Goal: Find specific page/section: Find specific page/section

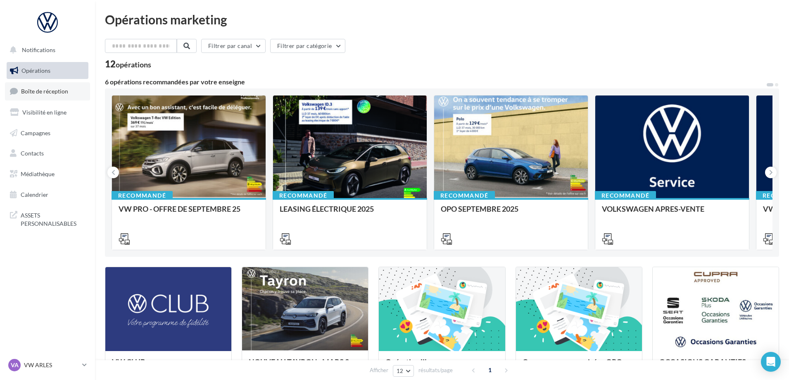
click at [31, 96] on link "Boîte de réception" at bounding box center [47, 91] width 85 height 18
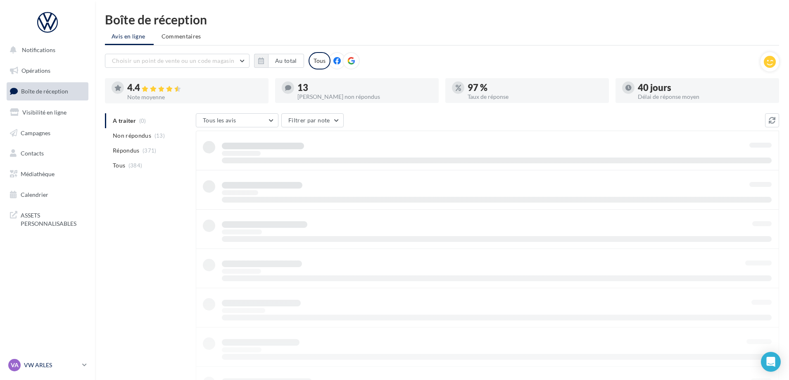
click at [79, 365] on link "VA VW ARLES vw-arl-pra" at bounding box center [48, 365] width 82 height 16
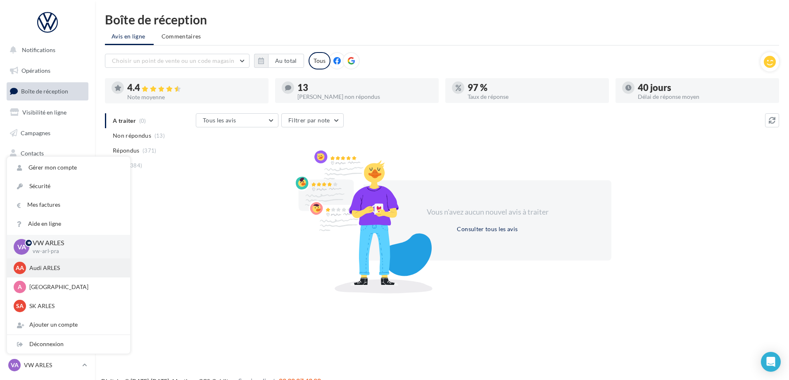
click at [60, 267] on p "Audi ARLES" at bounding box center [74, 268] width 91 height 8
